Goal: Task Accomplishment & Management: Manage account settings

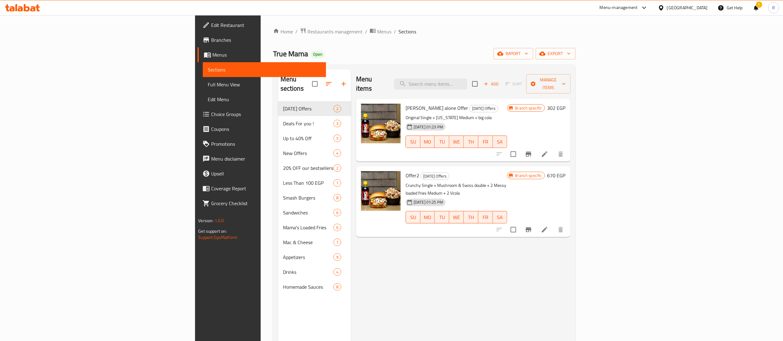
click at [510, 272] on div "Menu items Add Sort Manage items Patty alone Offer Ramadan Offers Original Sing…" at bounding box center [460, 239] width 219 height 341
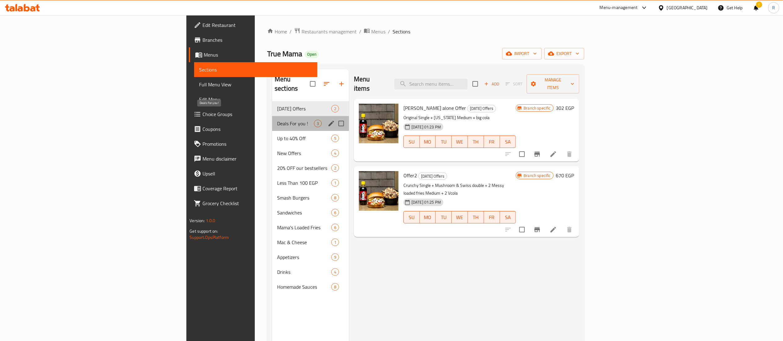
click at [277, 120] on span "Deals For you !" at bounding box center [295, 123] width 37 height 7
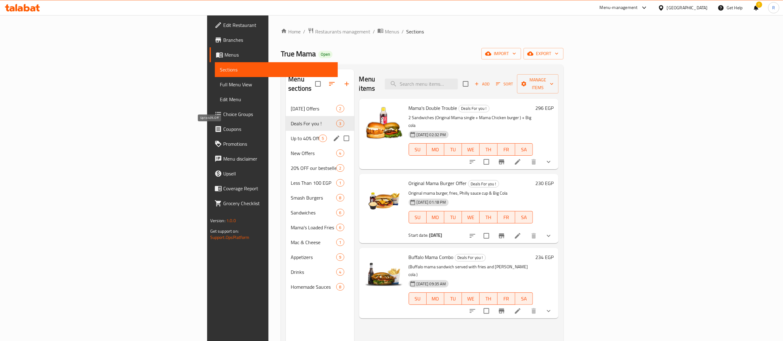
click at [291, 135] on span "Up to 40% Off" at bounding box center [305, 138] width 28 height 7
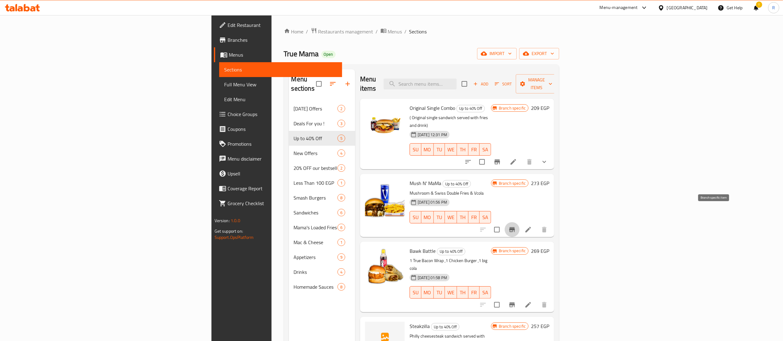
click at [515, 227] on icon "Branch-specific-item" at bounding box center [512, 229] width 6 height 5
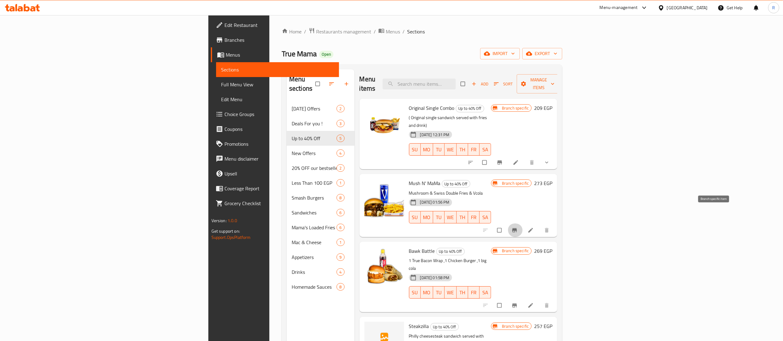
click at [518, 227] on icon "Branch-specific-item" at bounding box center [514, 230] width 6 height 6
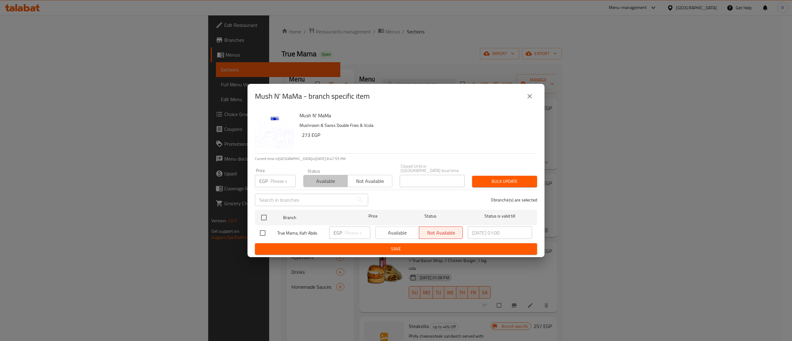
click at [320, 177] on span "Available" at bounding box center [325, 181] width 39 height 9
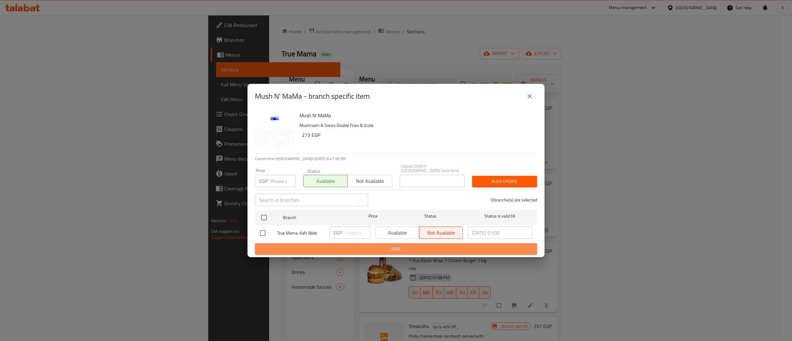
click at [287, 252] on button "Save" at bounding box center [396, 248] width 282 height 11
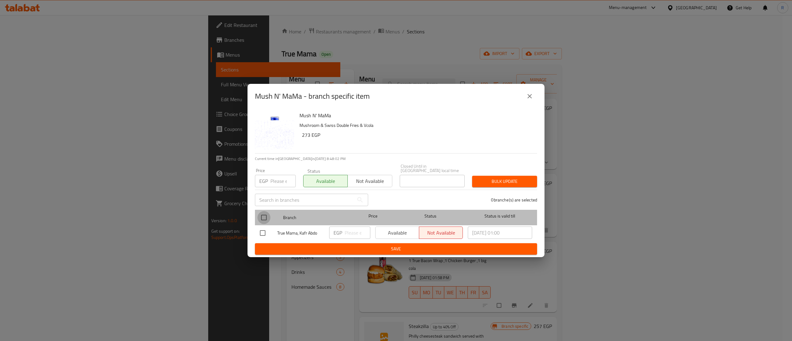
click at [263, 213] on input "checkbox" at bounding box center [264, 217] width 13 height 13
checkbox input "true"
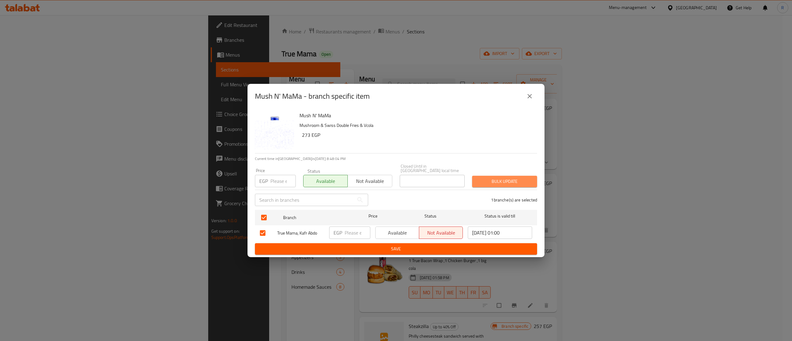
click at [488, 178] on span "Bulk update" at bounding box center [504, 182] width 55 height 8
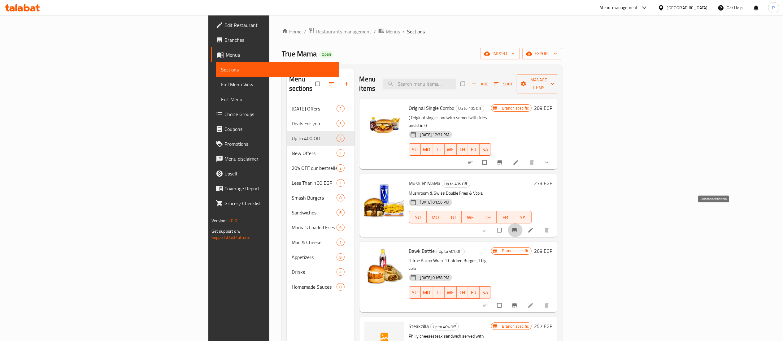
click at [518, 227] on icon "Branch-specific-item" at bounding box center [514, 230] width 6 height 6
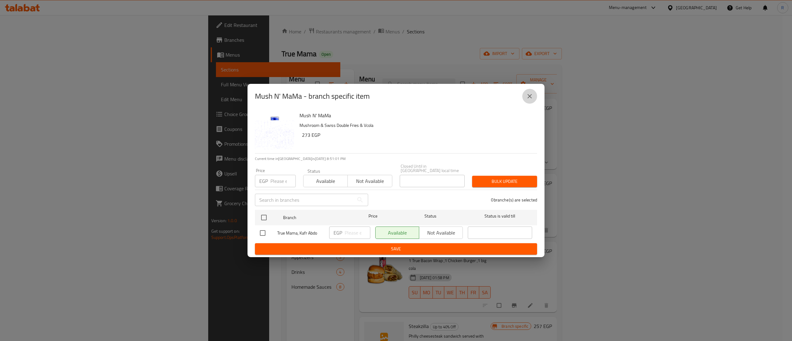
click at [531, 95] on icon "close" at bounding box center [529, 96] width 7 height 7
